Goal: Check status: Check status

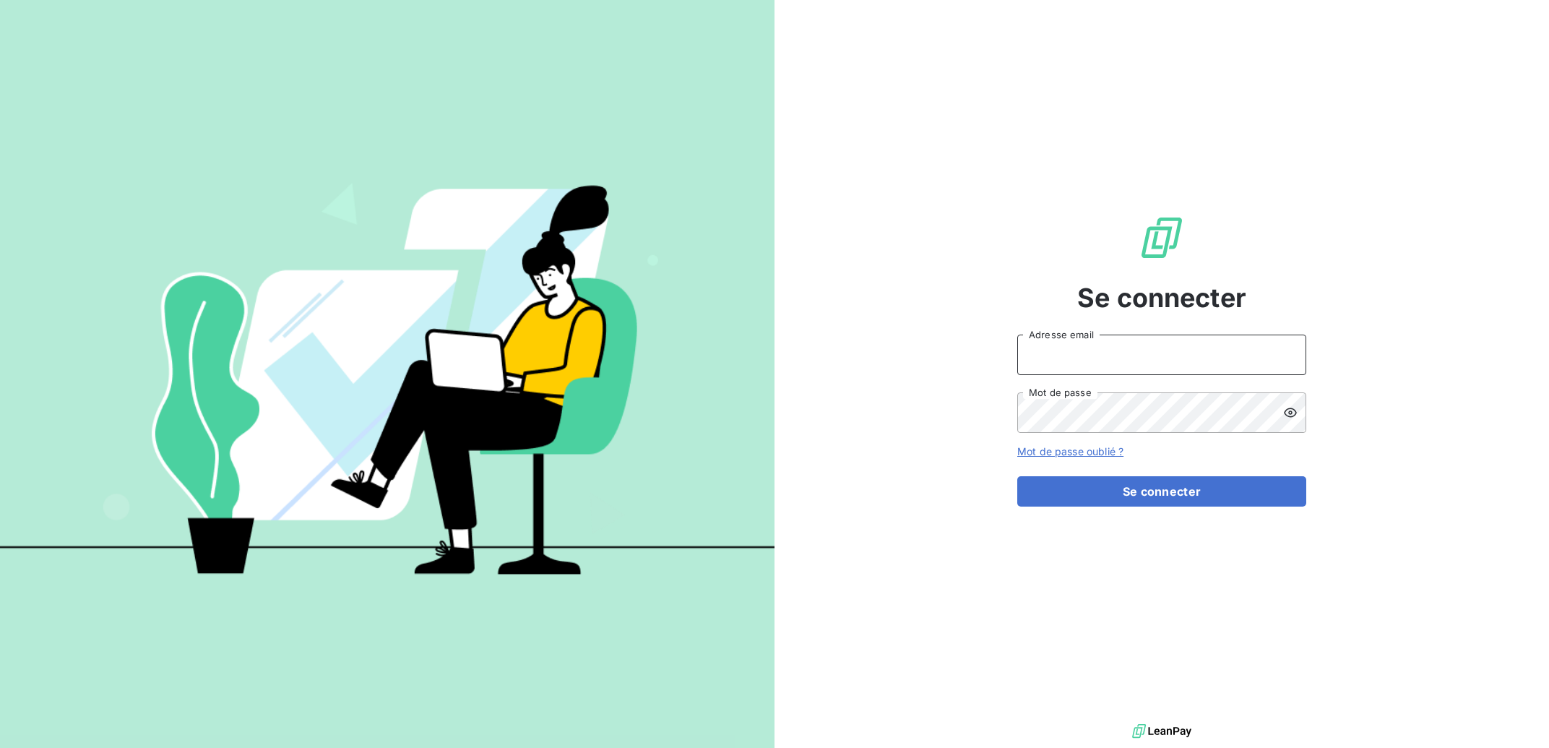
click at [1094, 360] on input "Adresse email" at bounding box center [1161, 354] width 289 height 40
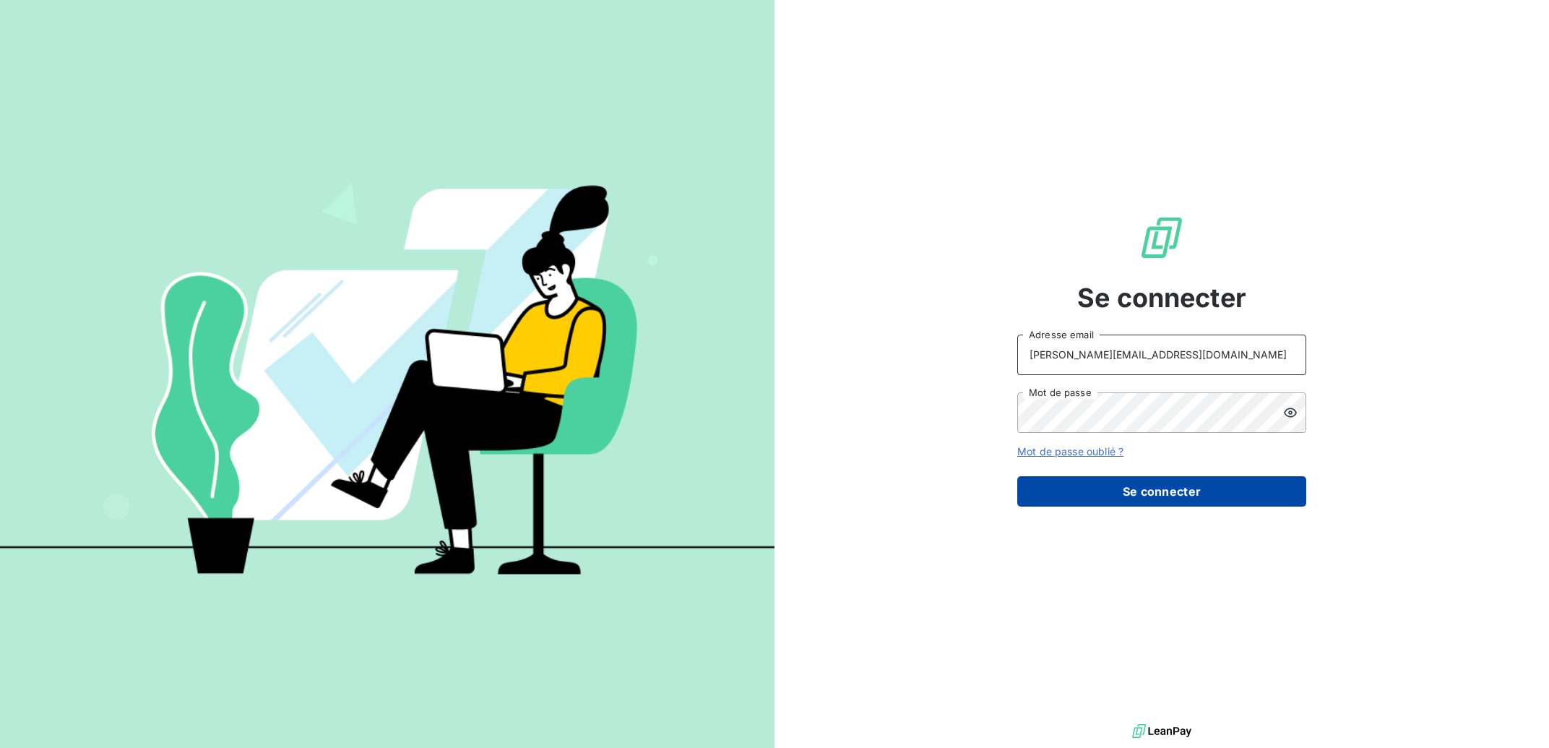
type input "[PERSON_NAME][EMAIL_ADDRESS][DOMAIN_NAME]"
click at [1099, 487] on button "Se connecter" at bounding box center [1161, 491] width 289 height 30
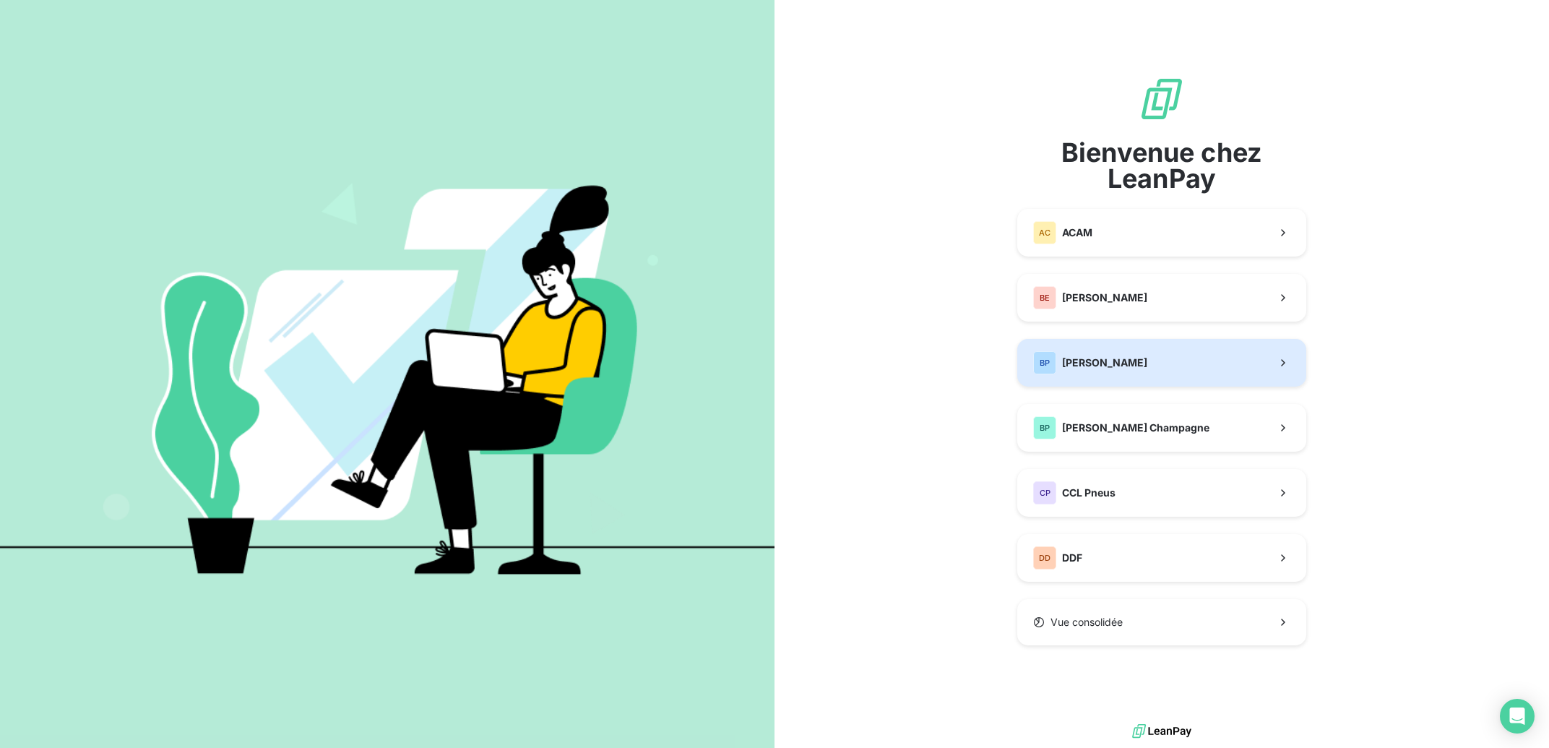
click at [1121, 360] on span "[PERSON_NAME]" at bounding box center [1104, 362] width 85 height 14
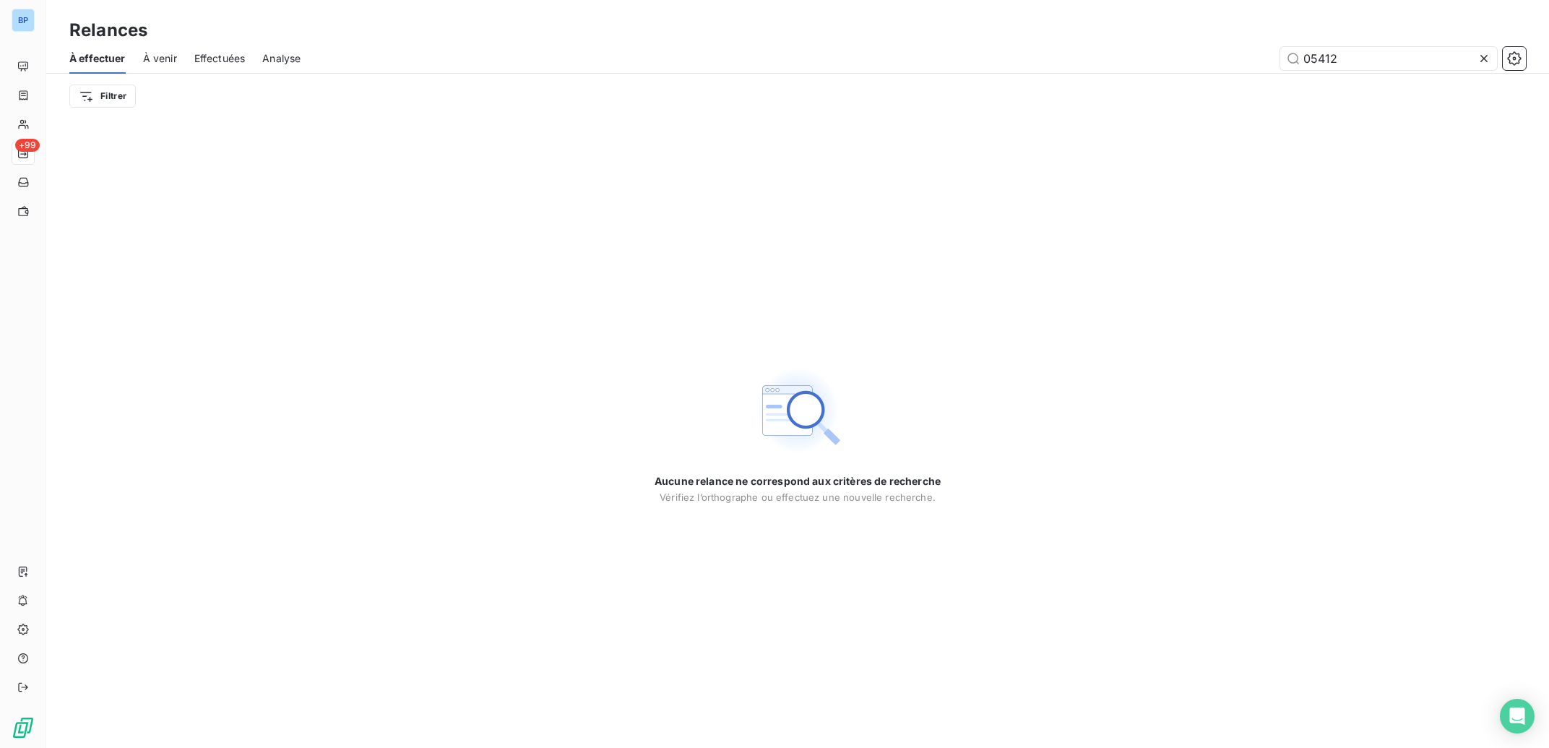
click at [1486, 61] on icon at bounding box center [1483, 58] width 7 height 7
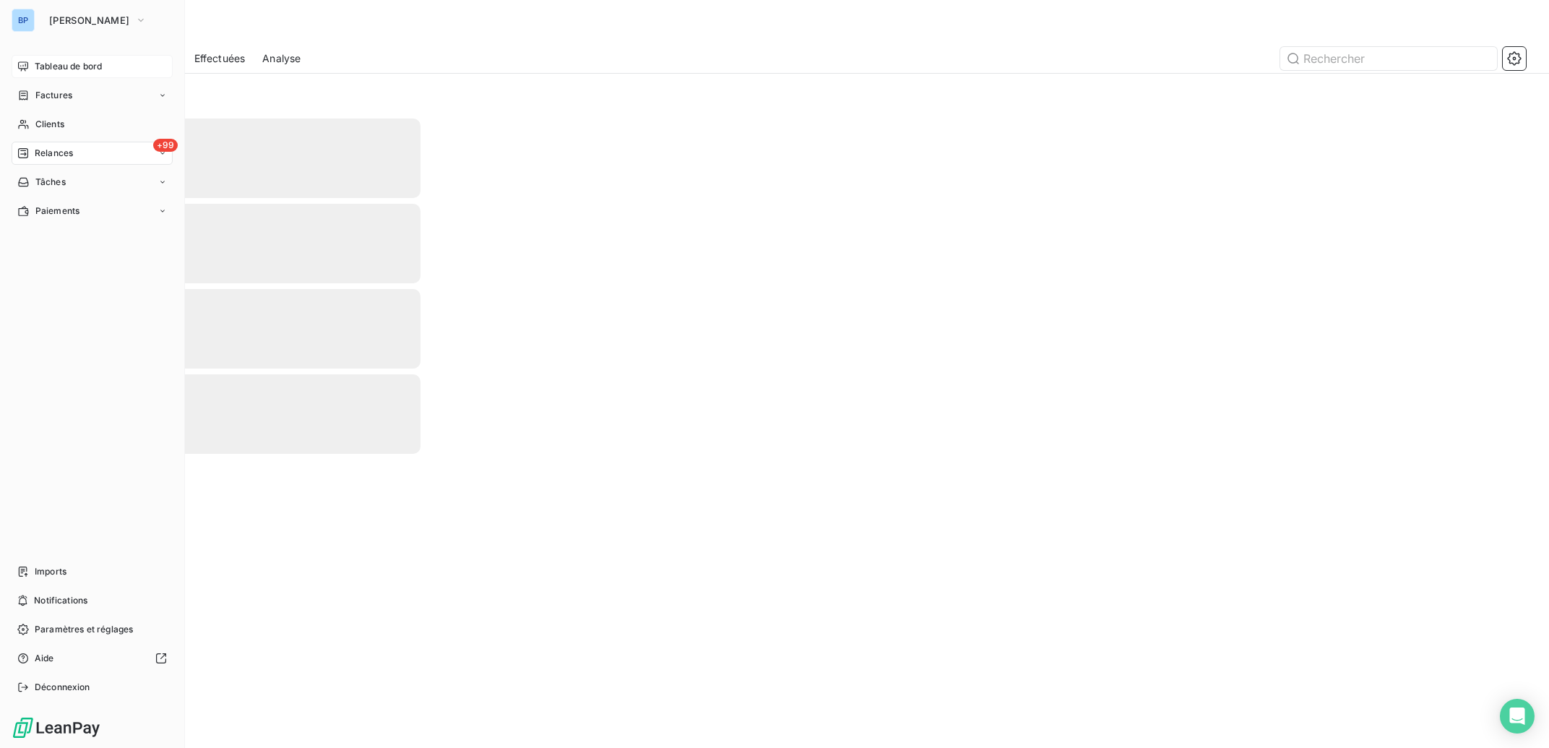
click at [46, 61] on span "Tableau de bord" at bounding box center [68, 66] width 67 height 13
